Goal: Task Accomplishment & Management: Manage account settings

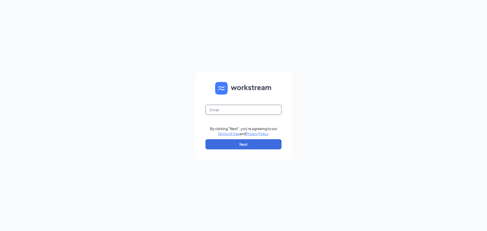
click at [244, 108] on input "text" at bounding box center [243, 110] width 76 height 10
type input "[EMAIL_ADDRESS][DOMAIN_NAME]"
click at [213, 141] on button "Next" at bounding box center [243, 144] width 76 height 10
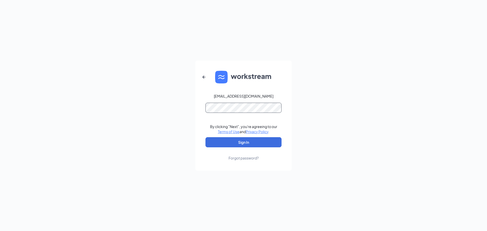
click at [205, 137] on button "Sign In" at bounding box center [243, 142] width 76 height 10
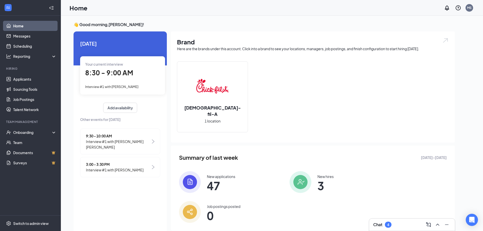
click at [115, 83] on div "Your current interview 8:30 - 9:00 AM Interview #1 with [PERSON_NAME]" at bounding box center [122, 75] width 85 height 38
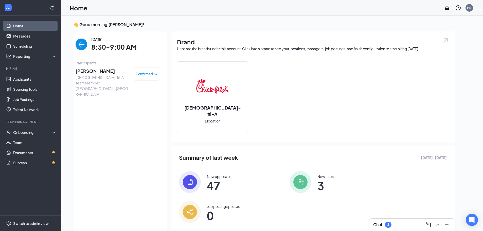
scroll to position [2, 0]
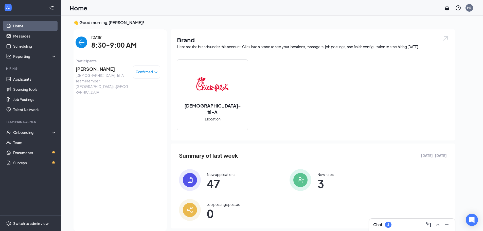
click at [90, 66] on span "[PERSON_NAME]" at bounding box center [102, 68] width 53 height 7
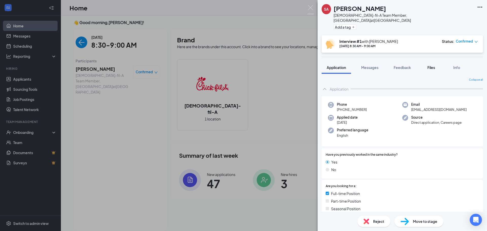
click at [433, 65] on span "Files" at bounding box center [431, 67] width 8 height 5
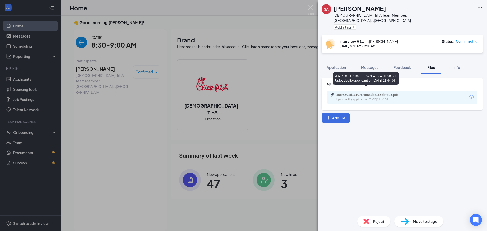
click at [336, 94] on div "40ef4501d131075fcf5a7be158ebfb28.pdf Uploaded by applicant on [DATE] 21:44:34" at bounding box center [371, 97] width 82 height 9
click at [311, 11] on img at bounding box center [310, 10] width 6 height 10
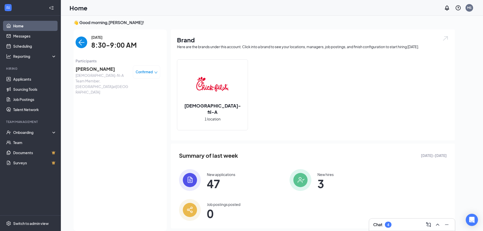
click at [83, 40] on img "back-button" at bounding box center [82, 43] width 12 height 12
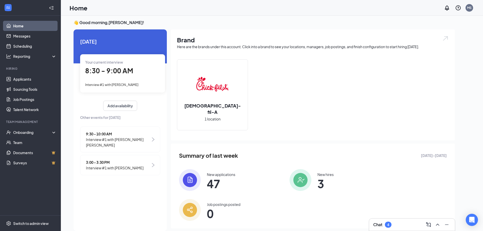
click at [106, 138] on span "Interview #1 with [PERSON_NAME] [PERSON_NAME]" at bounding box center [118, 142] width 65 height 11
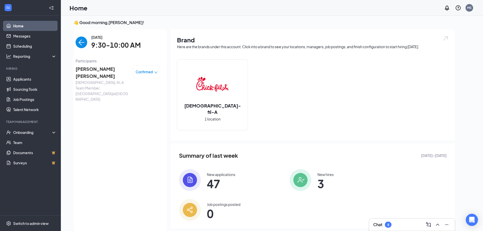
click at [93, 67] on span "[PERSON_NAME] [PERSON_NAME]" at bounding box center [102, 72] width 53 height 14
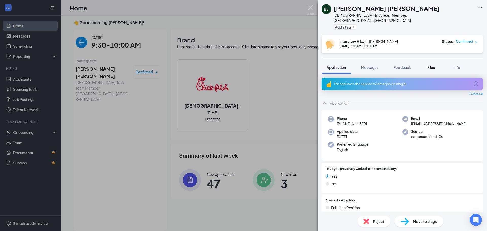
click at [434, 65] on span "Files" at bounding box center [431, 67] width 8 height 5
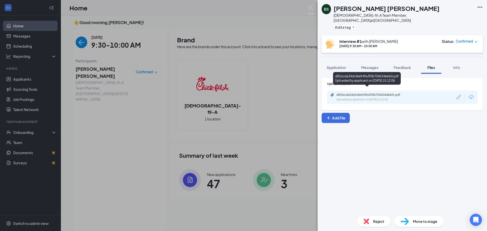
click at [342, 98] on div "Uploaded by applicant on [DATE] 15:12:06" at bounding box center [374, 100] width 76 height 4
click at [313, 7] on img at bounding box center [310, 10] width 6 height 10
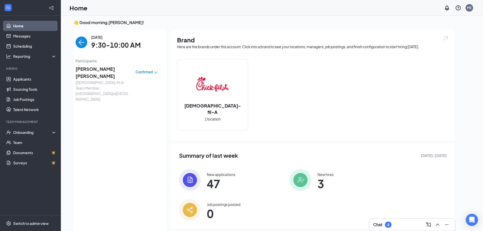
click at [42, 28] on link "Home" at bounding box center [34, 26] width 43 height 10
click at [35, 80] on link "Applicants" at bounding box center [34, 79] width 43 height 10
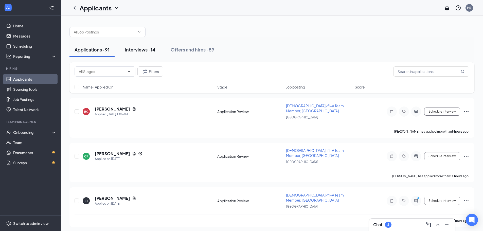
click at [148, 48] on div "Interviews · 14" at bounding box center [140, 49] width 31 height 6
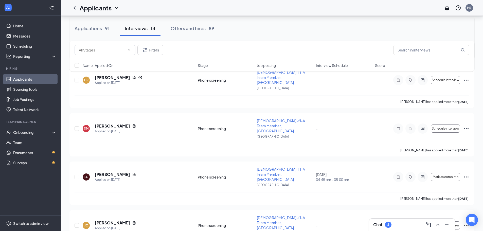
scroll to position [95, 0]
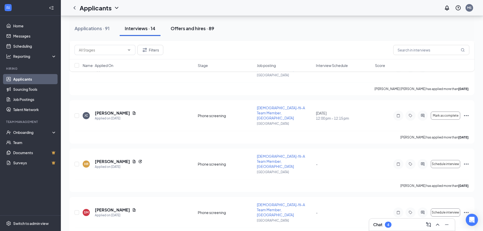
click at [193, 28] on div "Offers and hires · 89" at bounding box center [193, 28] width 44 height 6
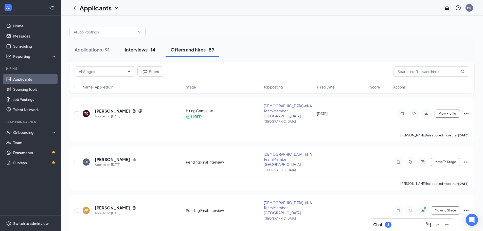
click at [150, 47] on div "Interviews · 14" at bounding box center [140, 49] width 31 height 6
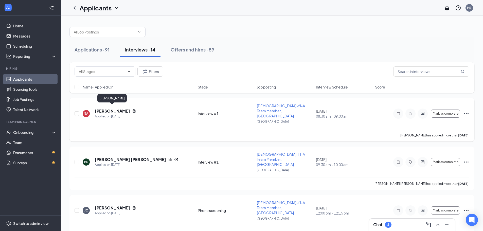
click at [115, 110] on h5 "[PERSON_NAME]" at bounding box center [112, 111] width 35 height 6
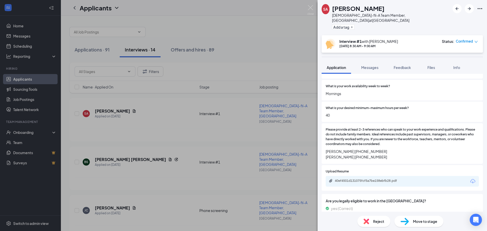
scroll to position [187, 0]
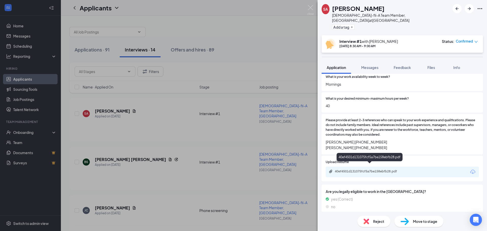
click at [395, 169] on div "40ef4501d131075fcf5a7be158ebfb28.pdf" at bounding box center [370, 171] width 71 height 4
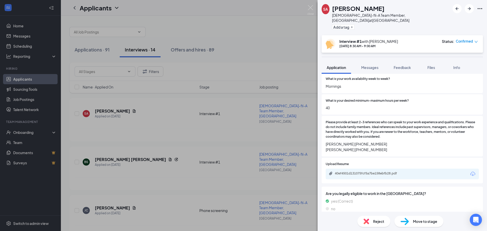
click at [426, 222] on span "Move to stage" at bounding box center [425, 222] width 24 height 6
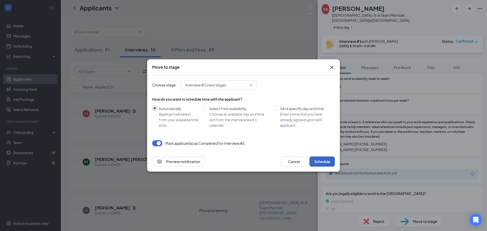
click at [322, 162] on button "Schedule" at bounding box center [321, 162] width 25 height 10
